Goal: Transaction & Acquisition: Purchase product/service

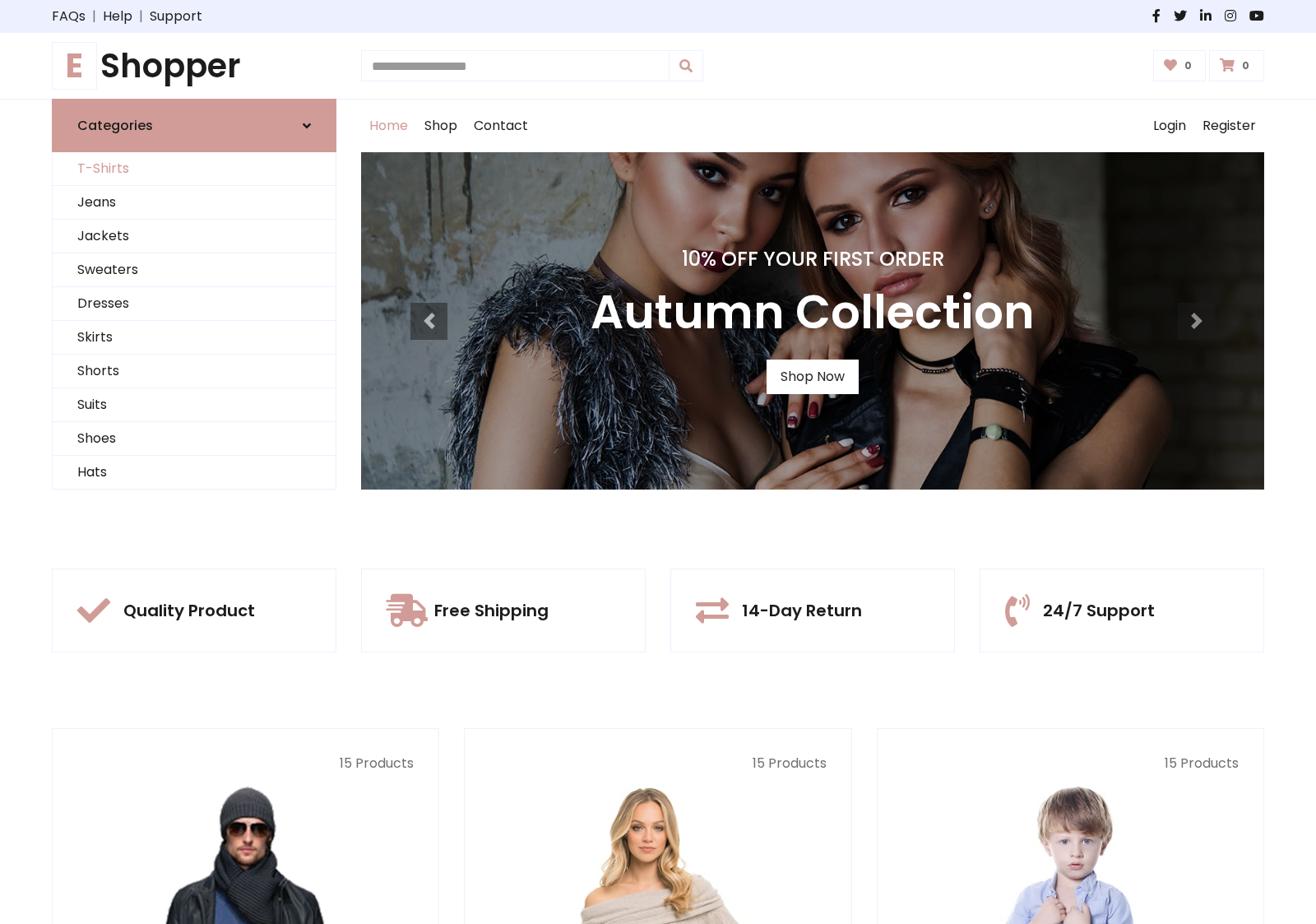
click at [194, 168] on link "T-Shirts" at bounding box center [194, 169] width 283 height 34
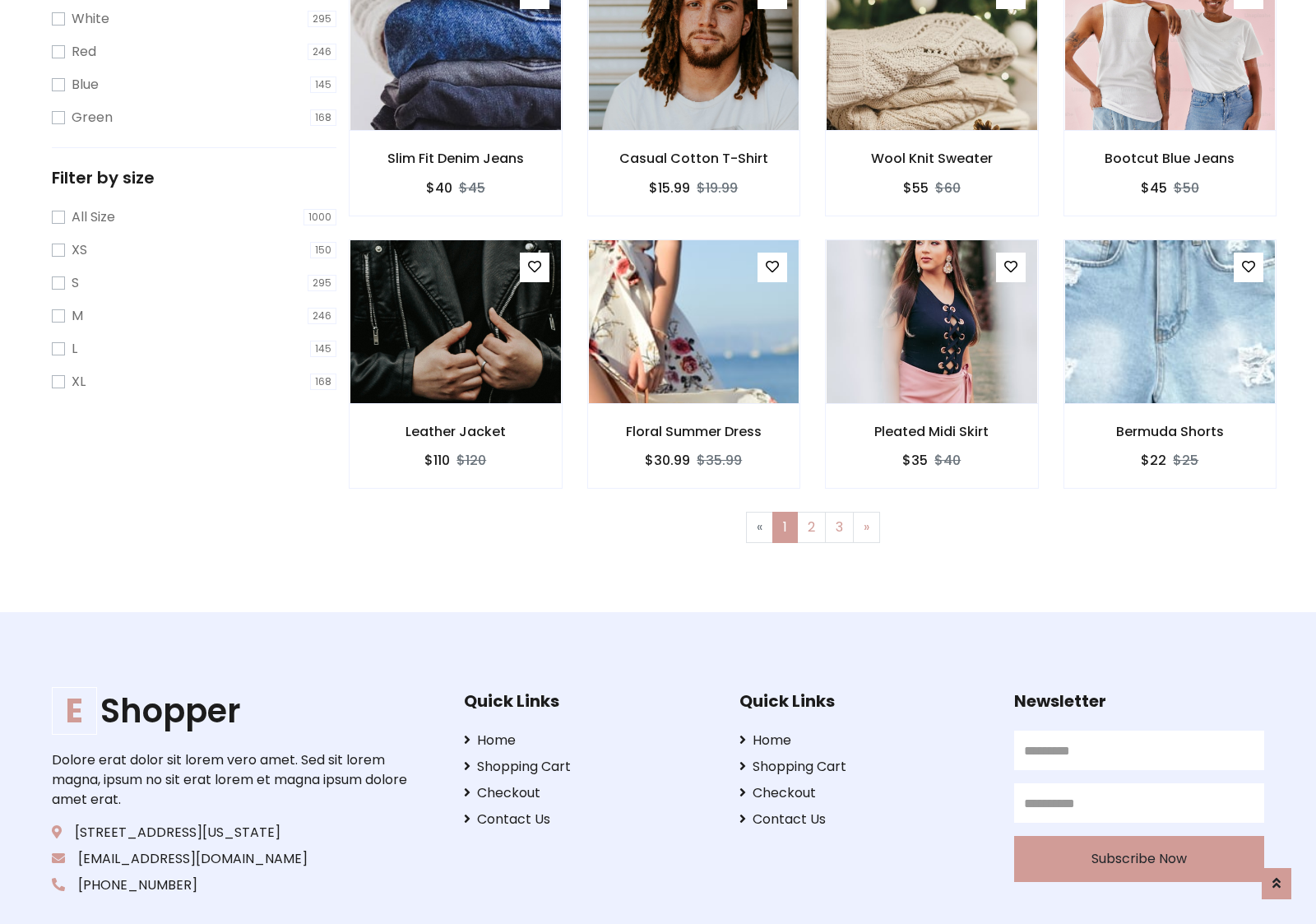
scroll to position [30, 0]
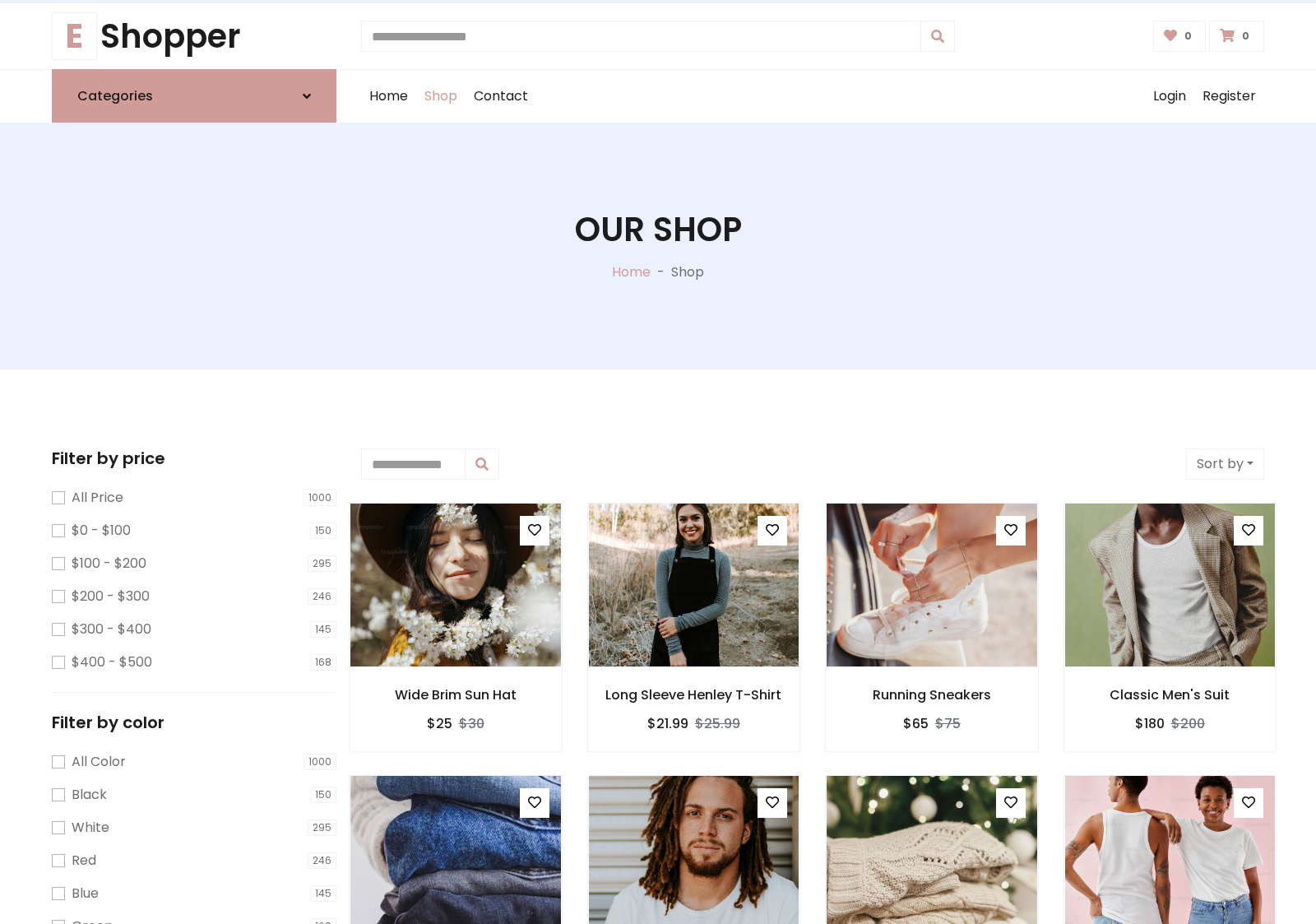
click at [658, 246] on h1 "Our Shop" at bounding box center [658, 229] width 167 height 39
click at [812, 97] on div "Home Shop Contact Log out Login Register" at bounding box center [813, 96] width 904 height 53
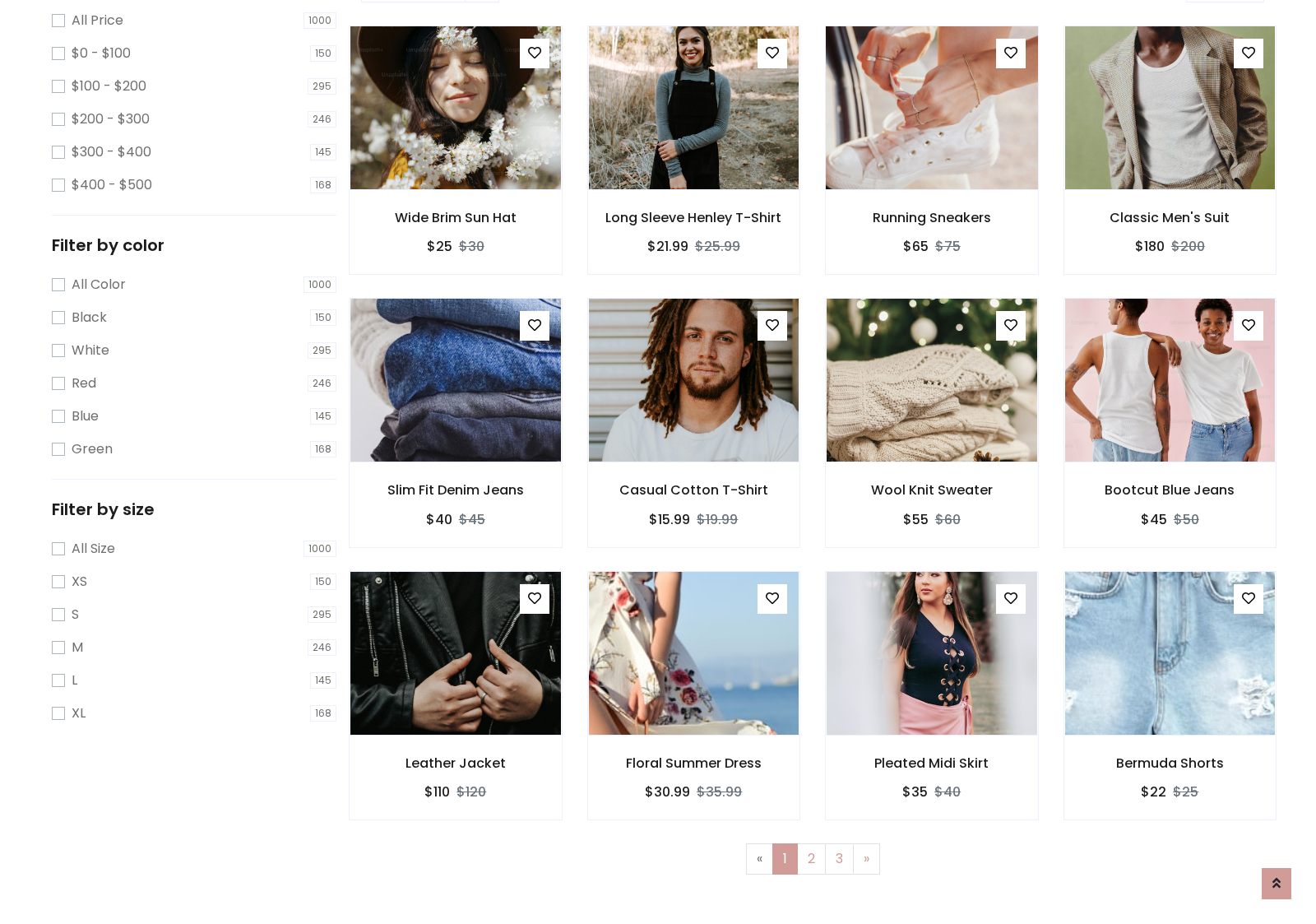
click at [931, 165] on img at bounding box center [931, 107] width 252 height 394
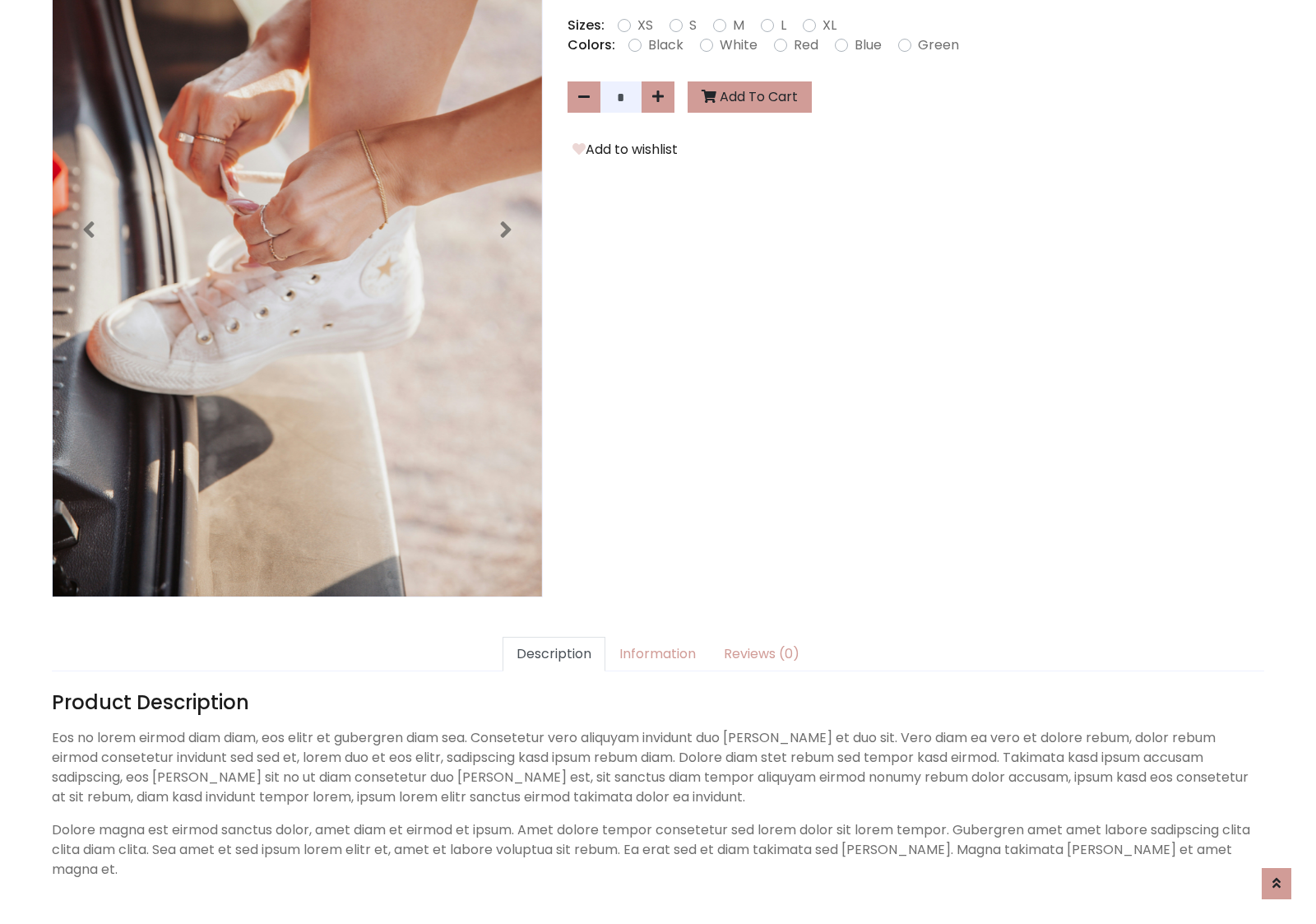
scroll to position [403, 0]
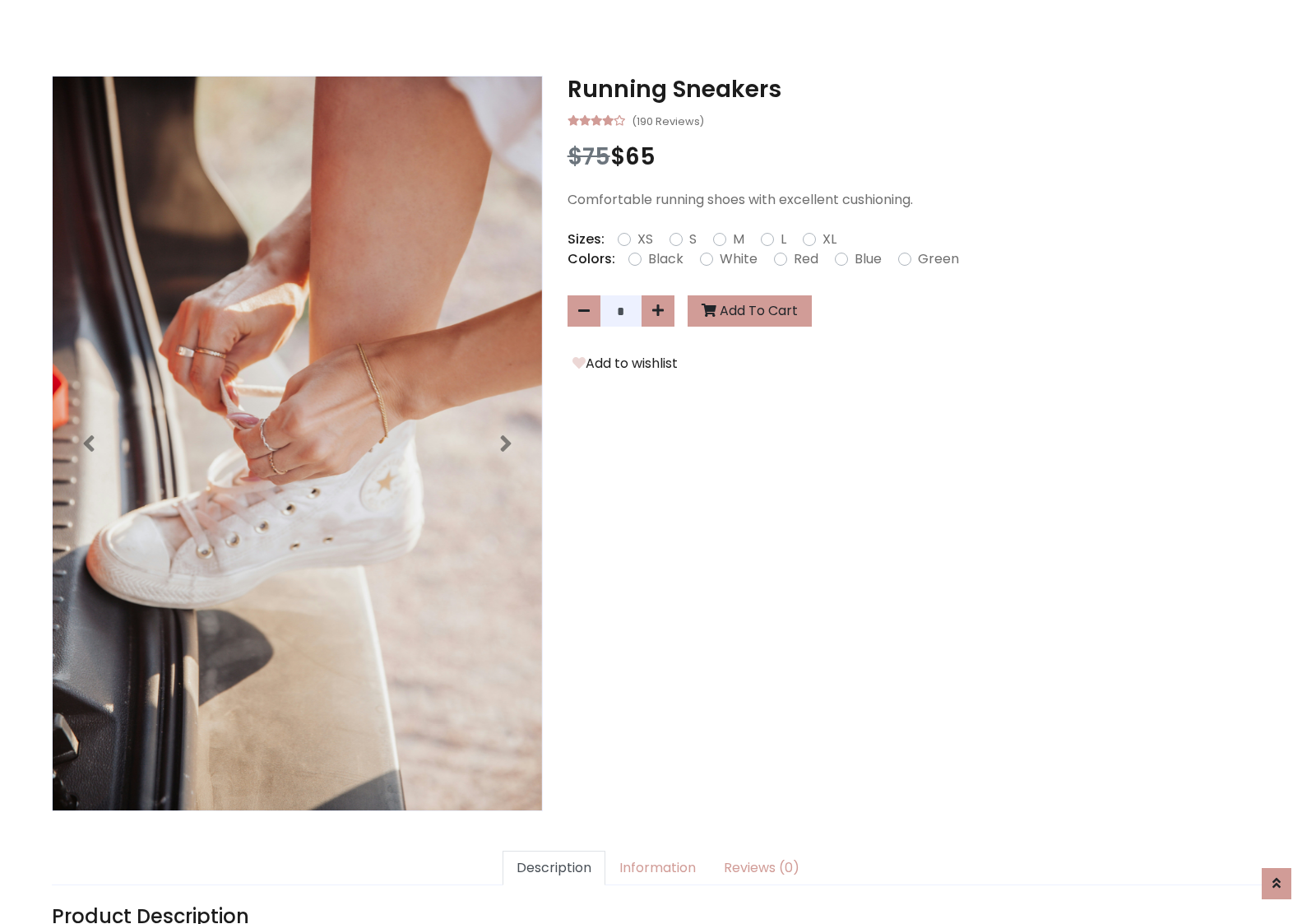
click at [915, 89] on h3 "Running Sneakers" at bounding box center [915, 89] width 697 height 28
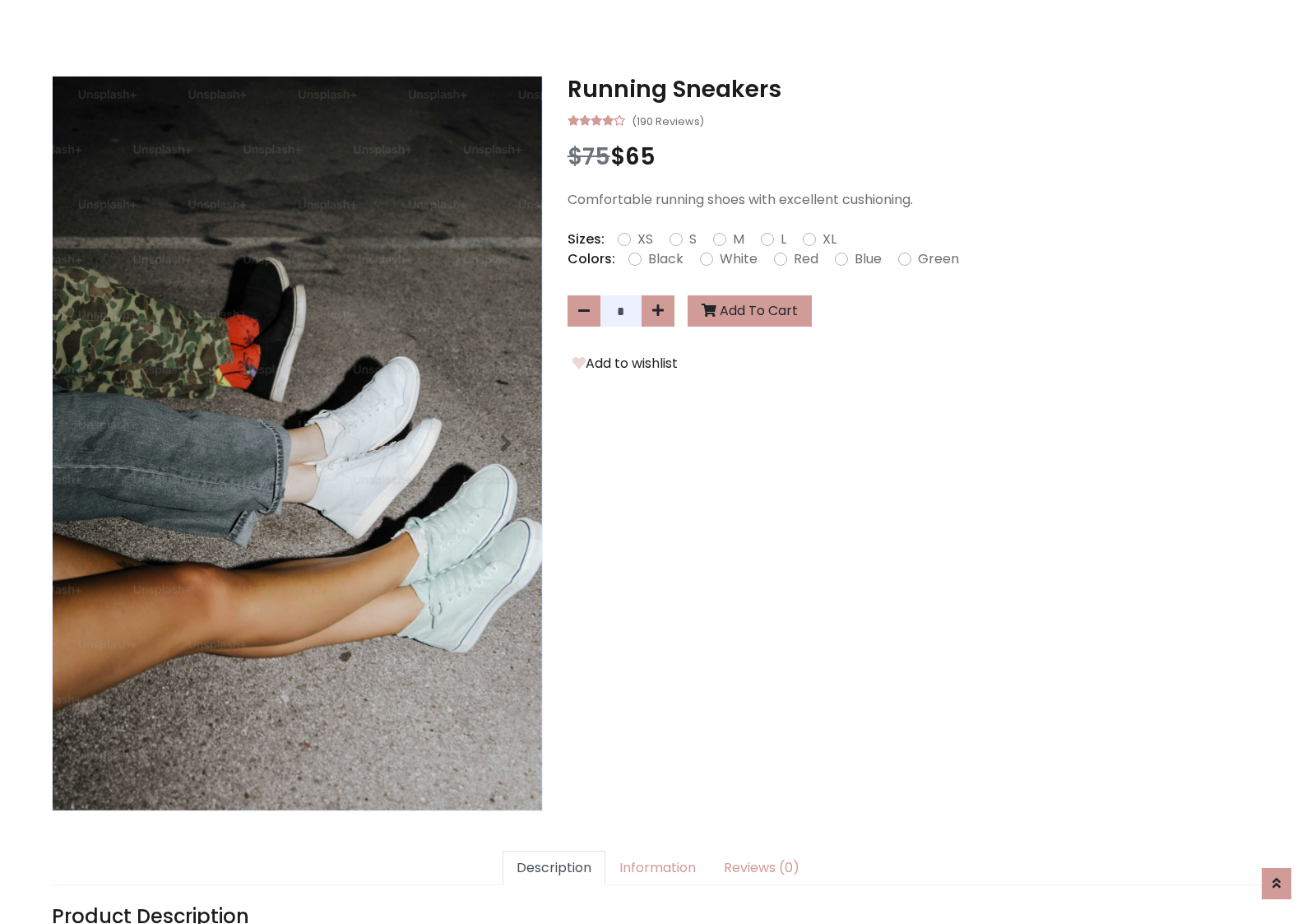
click at [915, 89] on h3 "Running Sneakers" at bounding box center [915, 89] width 697 height 28
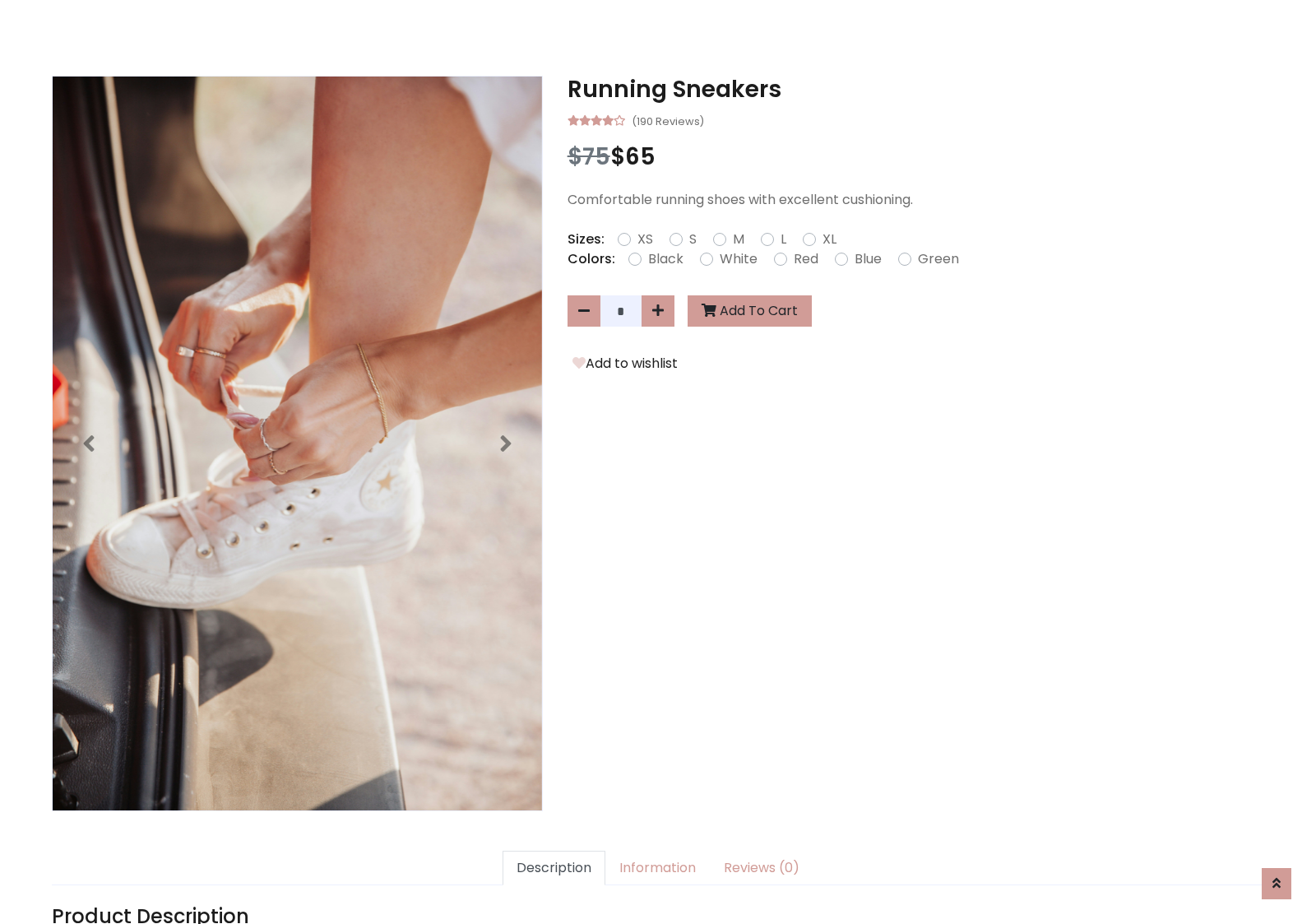
click at [915, 89] on h3 "Running Sneakers" at bounding box center [915, 89] width 697 height 28
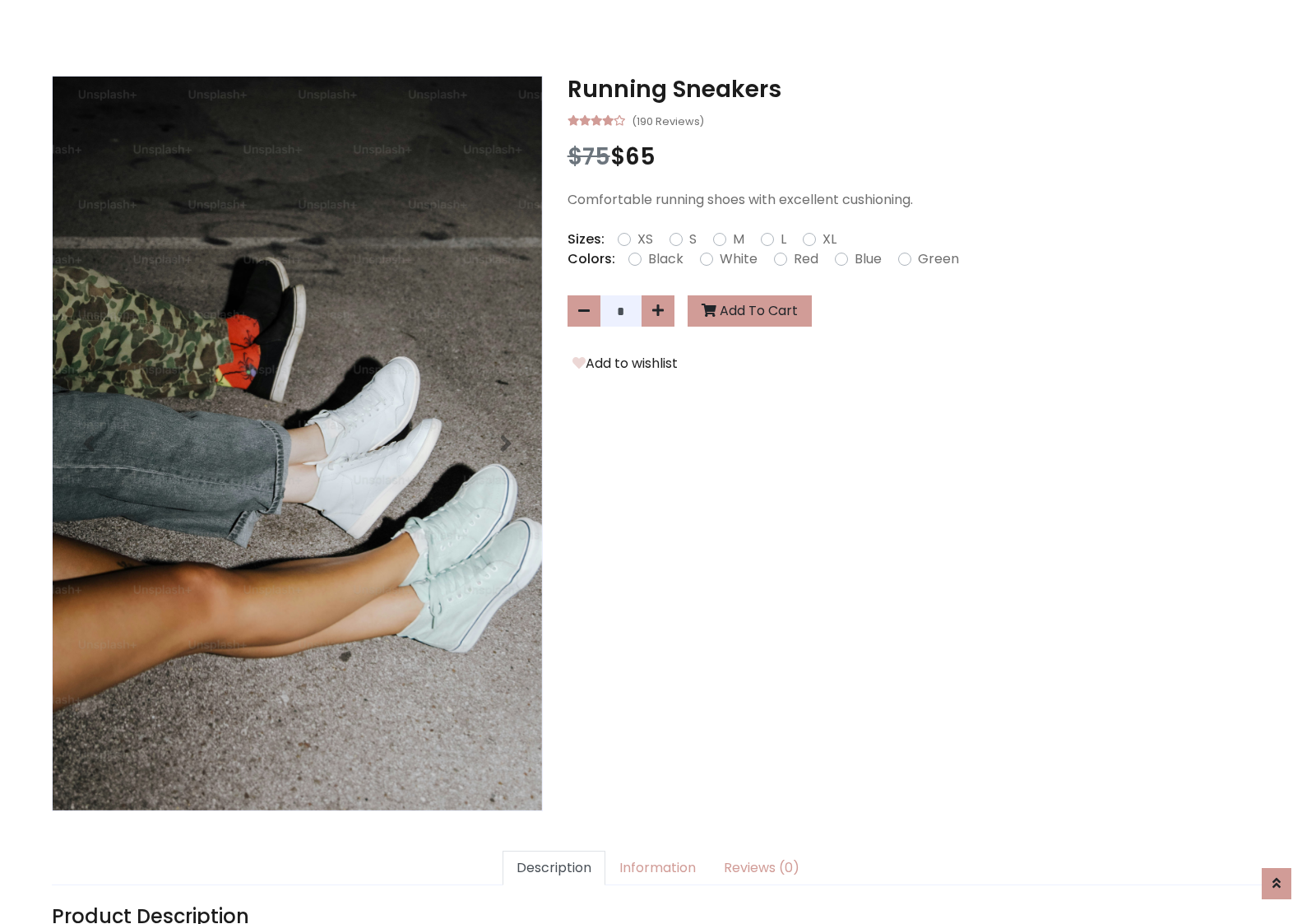
scroll to position [0, 0]
